Goal: Transaction & Acquisition: Purchase product/service

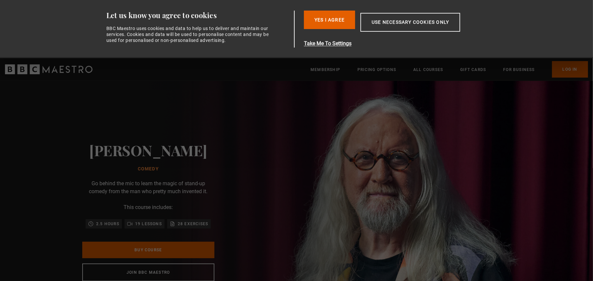
scroll to position [0, 86]
click at [100, 151] on h2 "Sir Billy Connolly" at bounding box center [149, 150] width 118 height 17
drag, startPoint x: 100, startPoint y: 151, endPoint x: 160, endPoint y: 152, distance: 59.8
click at [160, 152] on h2 "Sir Billy Connolly" at bounding box center [149, 150] width 118 height 17
copy h2 "Sir Billy Connolly"
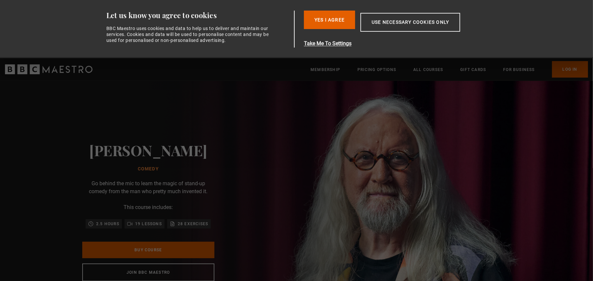
scroll to position [0, 779]
click at [141, 254] on div "Thanks for signing up. Check your inbox - your discount code is on the way! Oop…" at bounding box center [297, 268] width 426 height 28
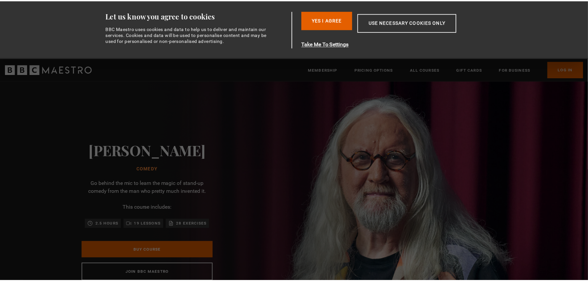
scroll to position [0, 866]
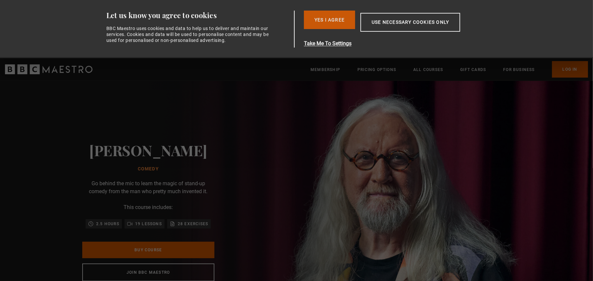
click at [337, 22] on button "Yes I Agree" at bounding box center [329, 20] width 51 height 19
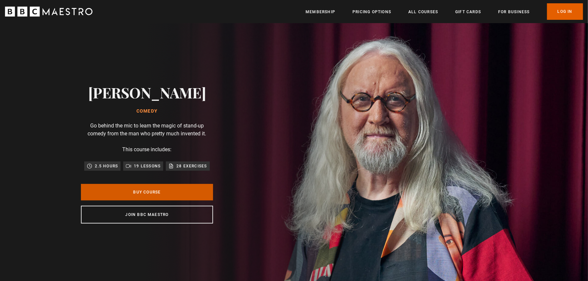
click at [174, 192] on link "Buy Course" at bounding box center [147, 192] width 132 height 17
